Goal: Check status: Check status

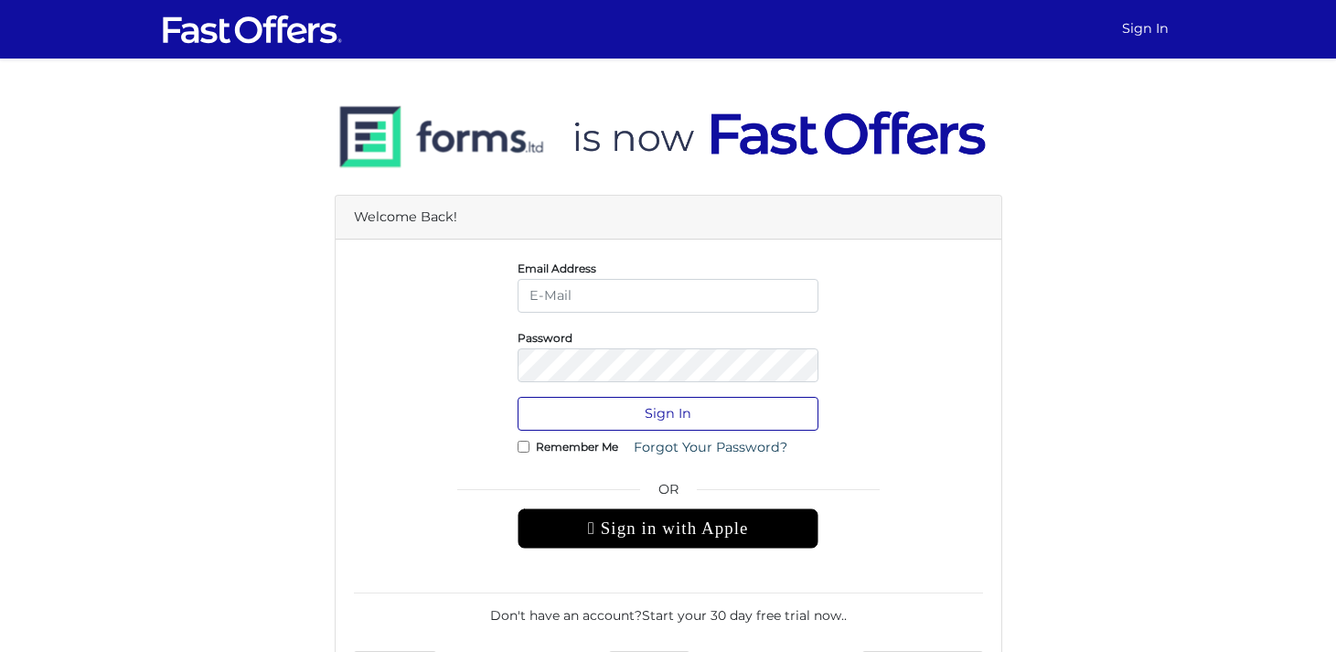
type input "support@forms.ltd"
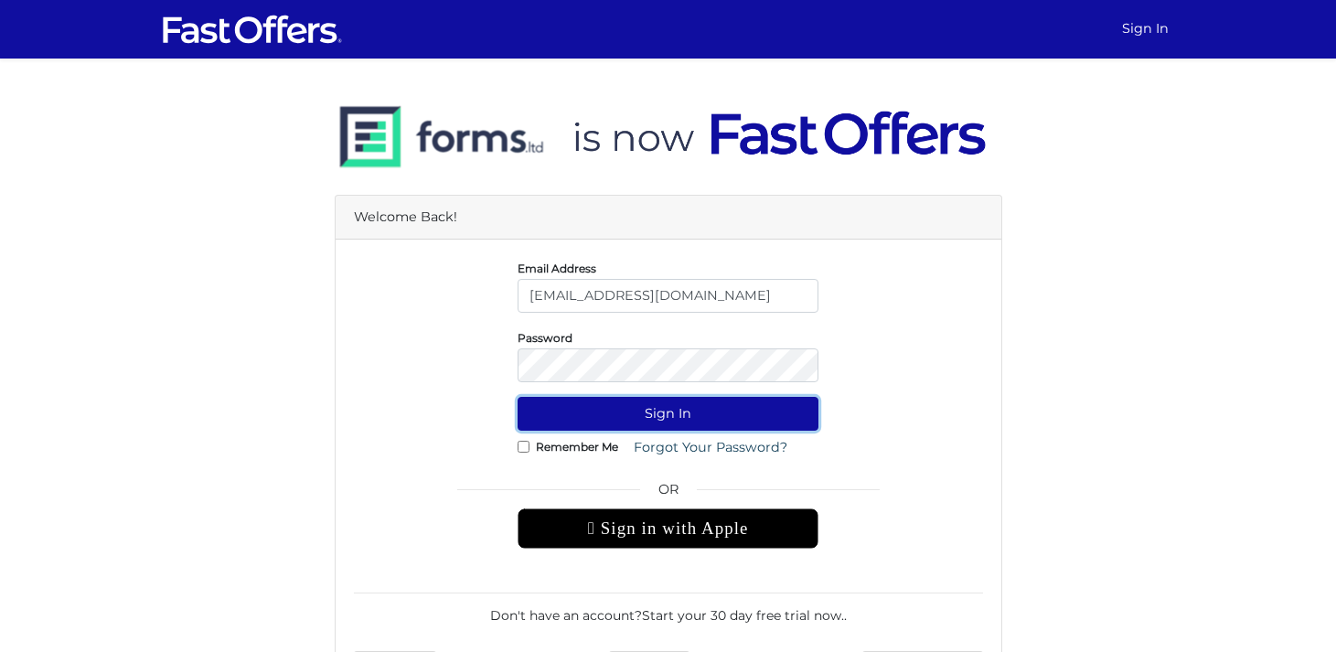
click at [660, 405] on button "Sign In" at bounding box center [668, 414] width 301 height 34
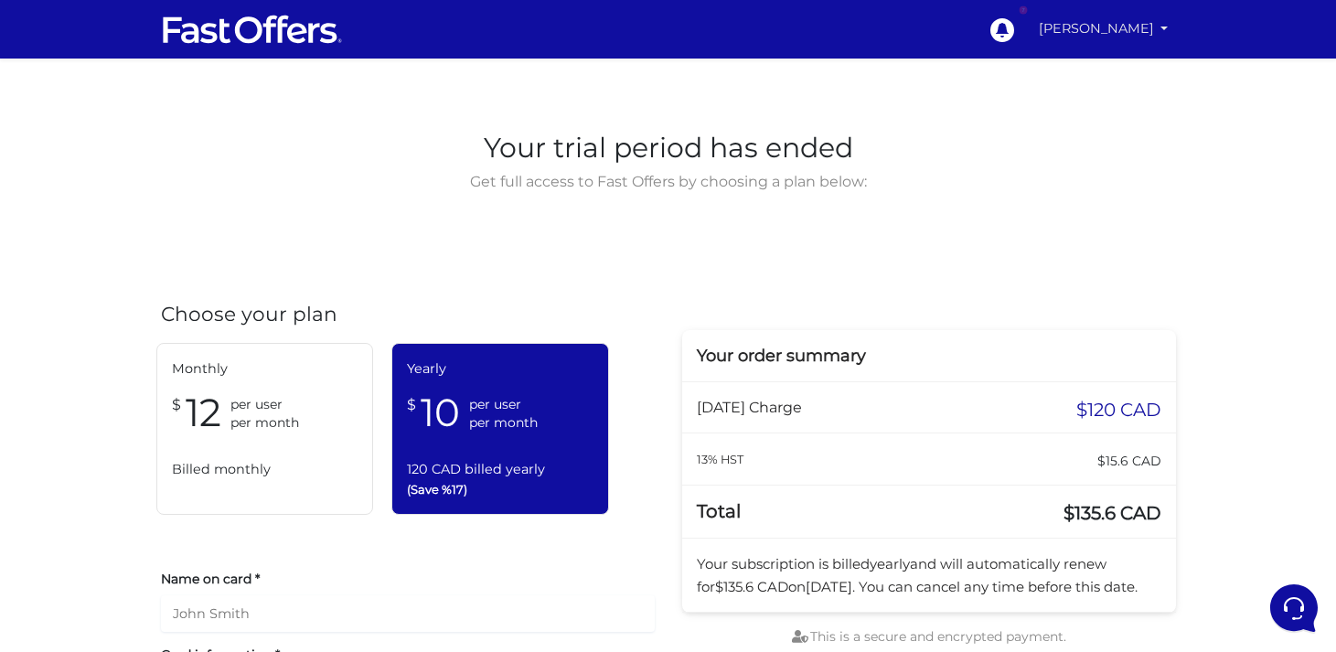
click at [1078, 37] on link "Arslan Ahmed" at bounding box center [1104, 29] width 144 height 36
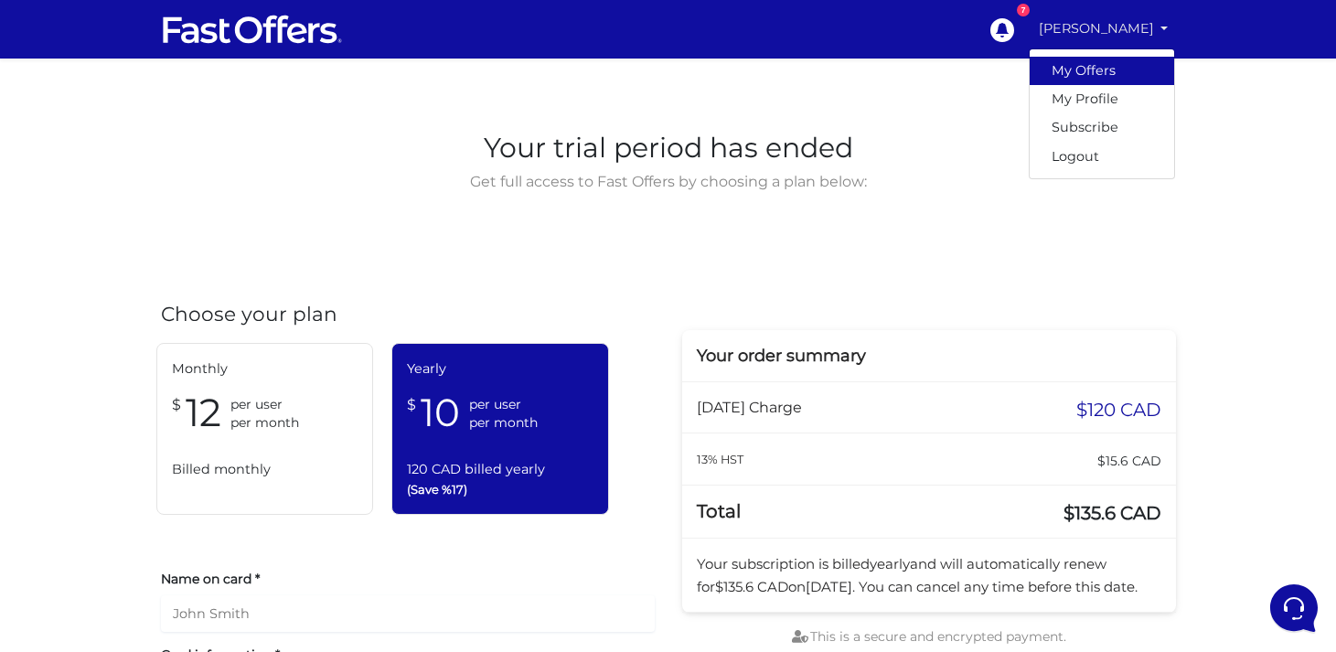
click at [1084, 80] on link "My Offers" at bounding box center [1102, 71] width 144 height 28
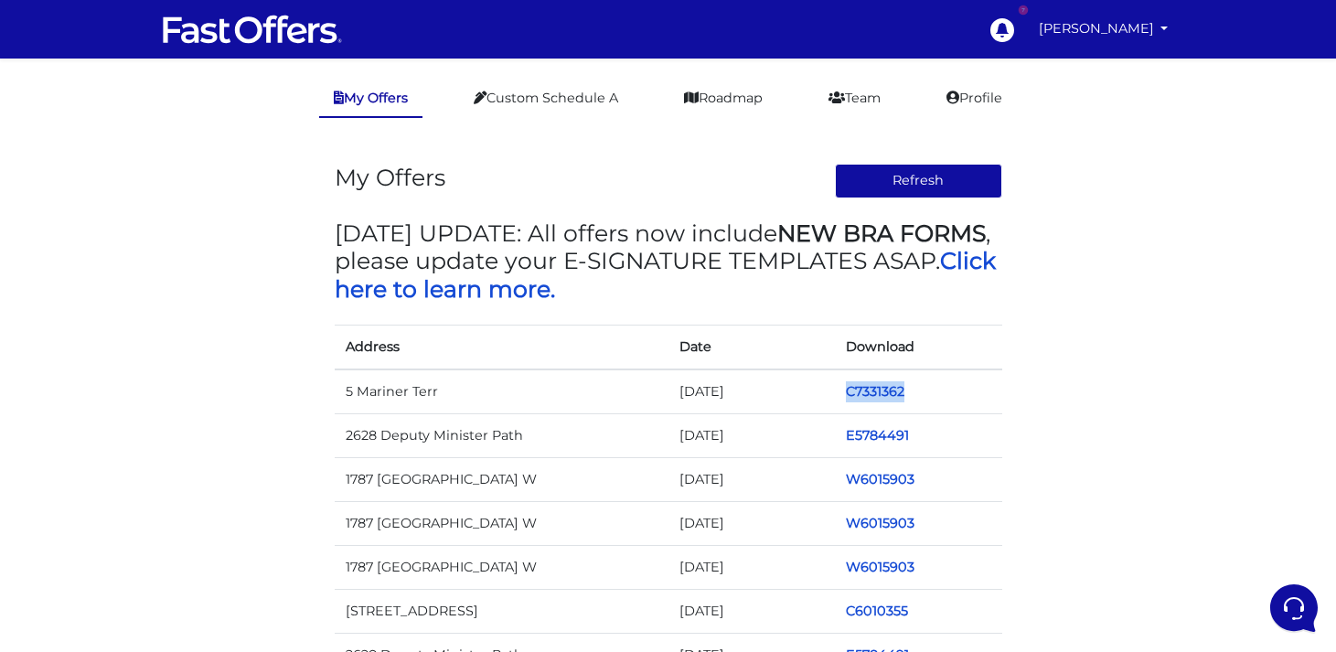
drag, startPoint x: 967, startPoint y: 400, endPoint x: 841, endPoint y: 397, distance: 126.2
click at [839, 397] on td "C7331362" at bounding box center [918, 391] width 167 height 45
copy link "C7331362"
